Goal: Navigation & Orientation: Find specific page/section

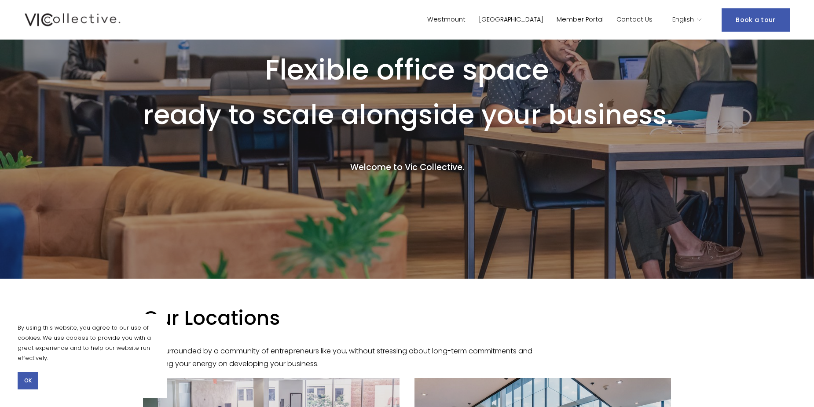
scroll to position [44, 0]
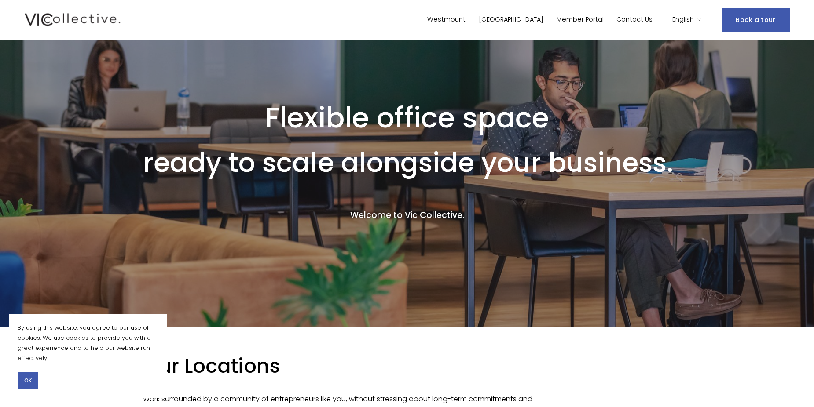
click at [702, 22] on icon "language picker" at bounding box center [699, 20] width 6 height 6
click at [697, 23] on div "English" at bounding box center [687, 20] width 30 height 13
click at [681, 19] on span "English" at bounding box center [683, 19] width 22 height 11
click at [702, 22] on icon "language picker" at bounding box center [699, 20] width 6 height 6
click at [697, 18] on span "language picker" at bounding box center [699, 20] width 6 height 6
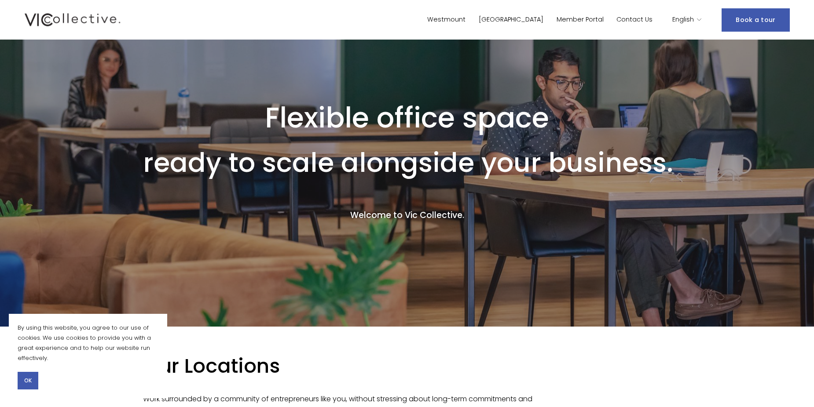
click at [543, 19] on link "[GEOGRAPHIC_DATA]" at bounding box center [511, 20] width 65 height 13
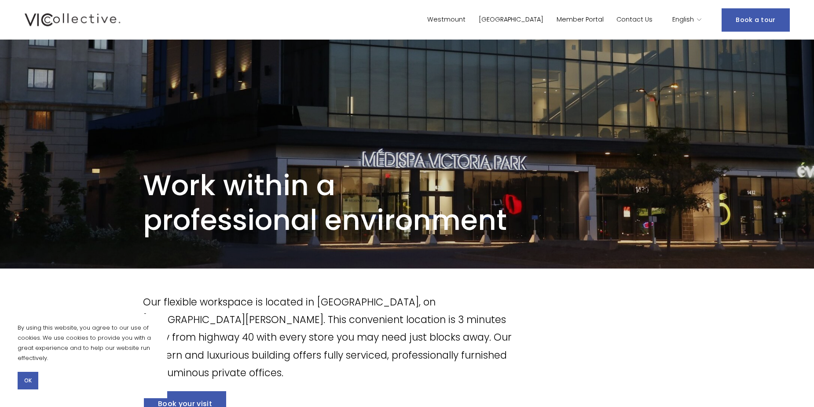
click at [701, 19] on use "language picker" at bounding box center [699, 19] width 4 height 2
click at [702, 20] on icon "language picker" at bounding box center [699, 20] width 6 height 6
